Goal: Communication & Community: Participate in discussion

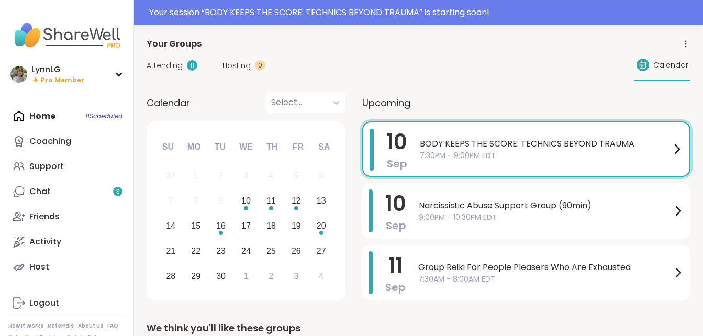
click at [517, 164] on div "BODY KEEPS THE SCORE: TECHNICS BEYOND TRAUMA 7:30PM - 9:00PM EDT" at bounding box center [551, 149] width 263 height 41
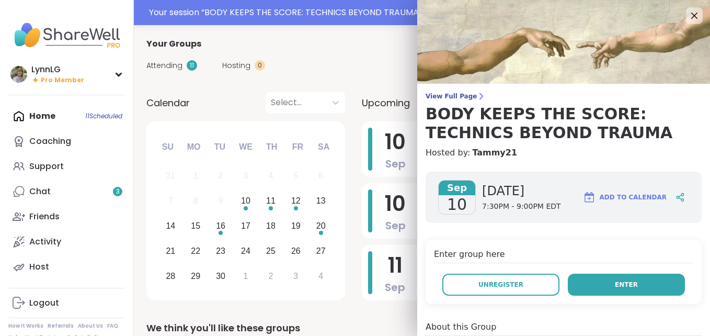
click at [618, 286] on span "Enter" at bounding box center [626, 284] width 23 height 9
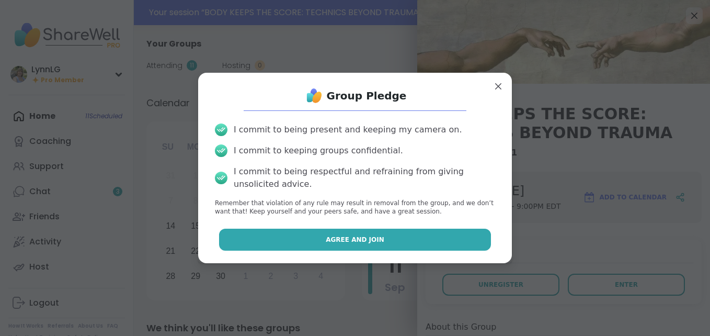
click at [346, 232] on button "Agree and Join" at bounding box center [355, 240] width 273 height 22
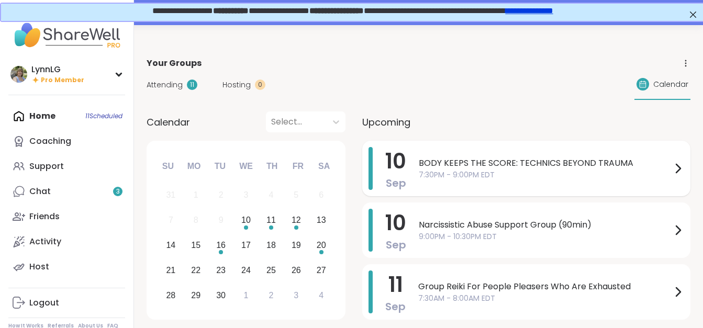
click at [562, 178] on span "7:30PM - 9:00PM EDT" at bounding box center [544, 174] width 253 height 11
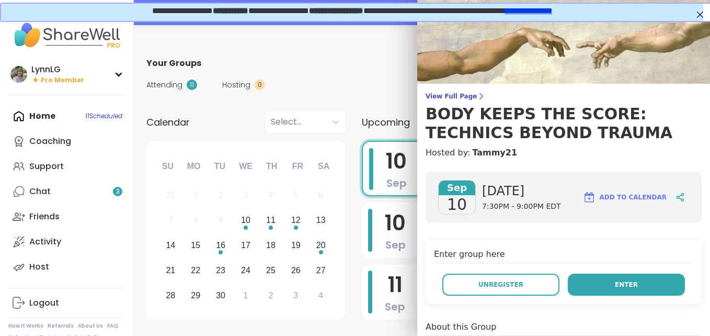
click at [585, 278] on button "Enter" at bounding box center [626, 285] width 117 height 22
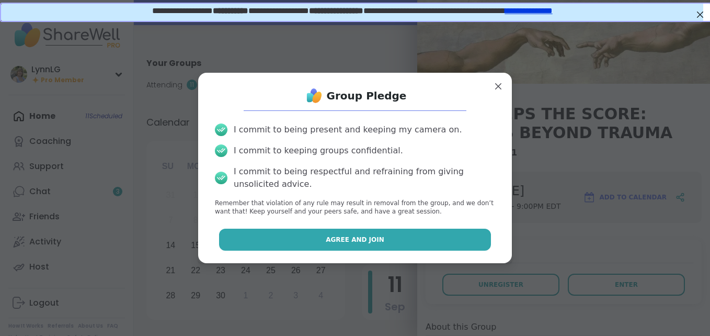
click at [345, 234] on button "Agree and Join" at bounding box center [355, 240] width 273 height 22
